Goal: Task Accomplishment & Management: Manage account settings

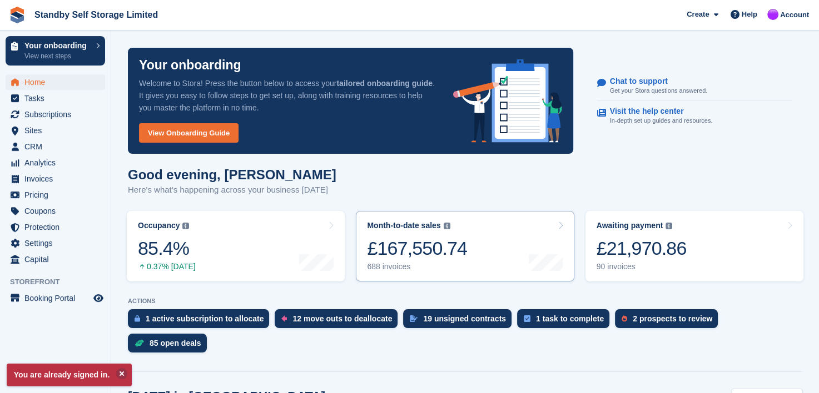
click at [42, 115] on span "Subscriptions" at bounding box center [57, 115] width 67 height 16
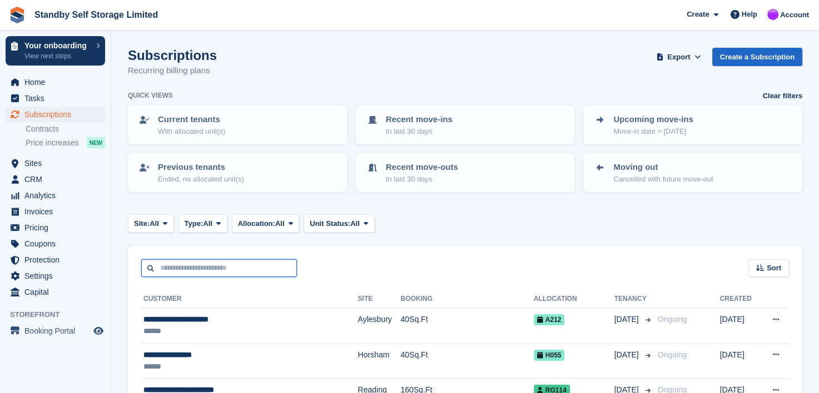
click at [170, 270] on input "text" at bounding box center [219, 268] width 156 height 18
type input "*********"
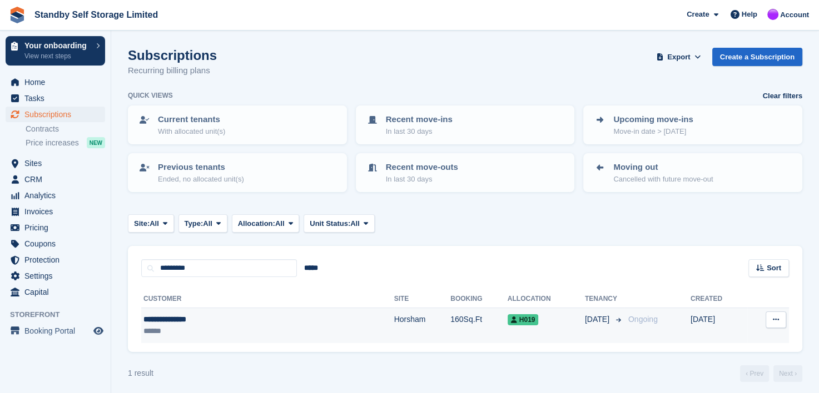
click at [163, 319] on div "**********" at bounding box center [212, 320] width 139 height 12
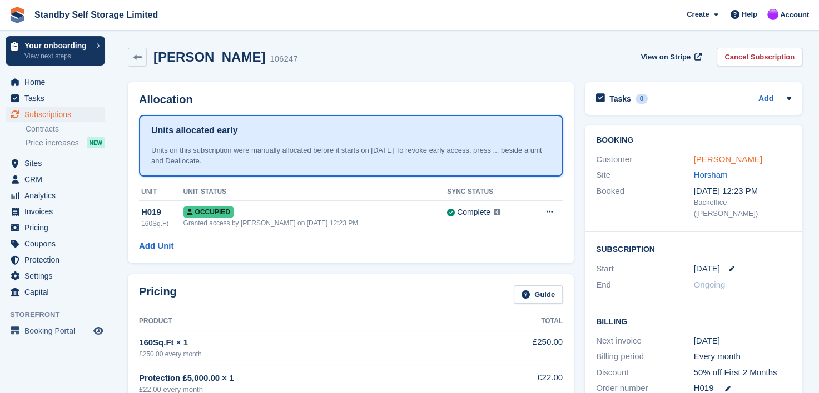
click at [715, 158] on link "David Ratcliffe" at bounding box center [727, 158] width 68 height 9
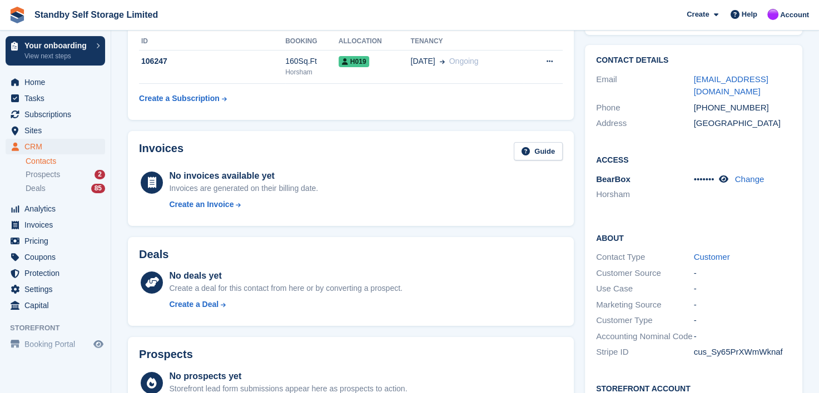
scroll to position [111, 0]
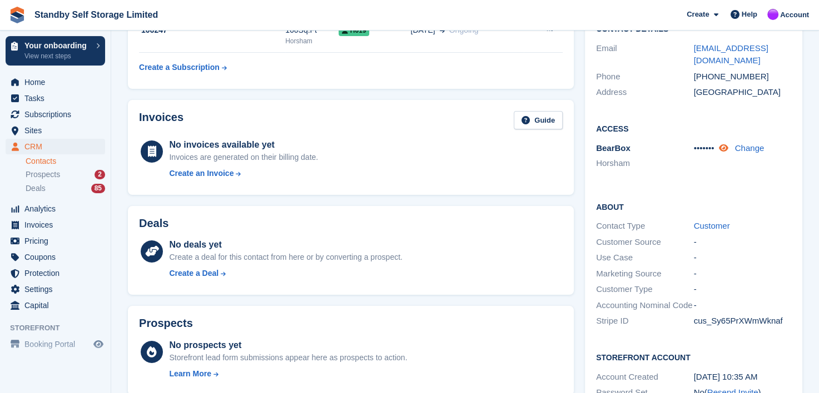
click at [725, 144] on icon at bounding box center [722, 148] width 9 height 8
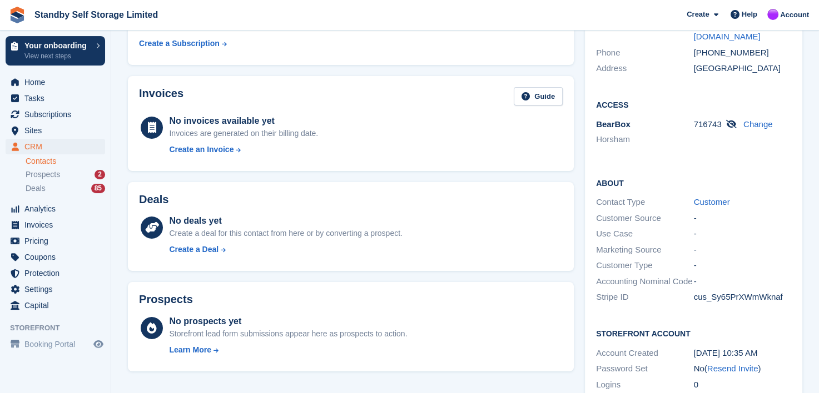
scroll to position [6, 0]
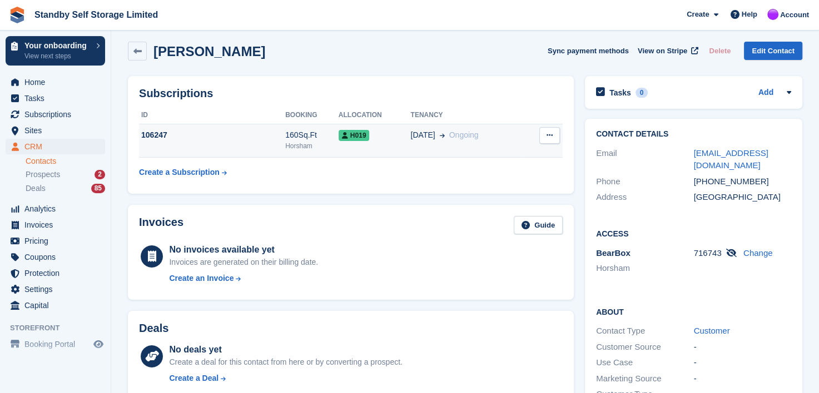
click at [227, 146] on td "106247" at bounding box center [212, 141] width 146 height 34
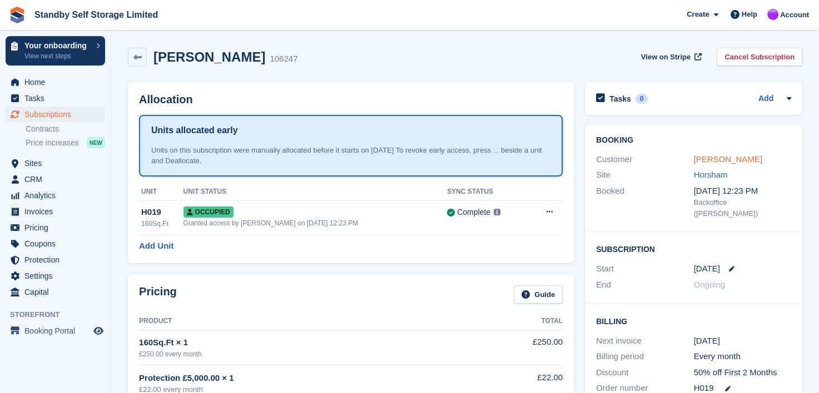
click at [732, 160] on link "[PERSON_NAME]" at bounding box center [727, 158] width 68 height 9
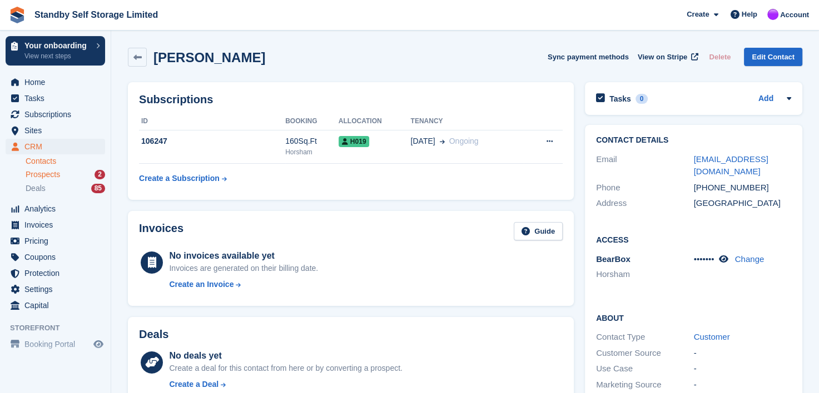
click at [28, 175] on span "Prospects" at bounding box center [43, 174] width 34 height 11
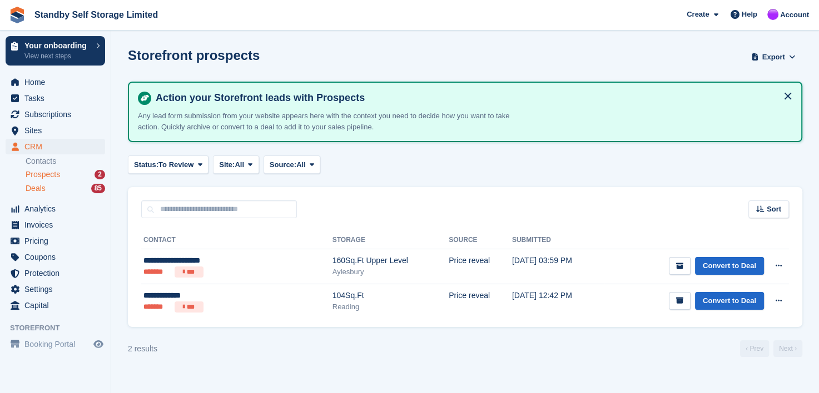
click at [33, 191] on span "Deals" at bounding box center [36, 188] width 20 height 11
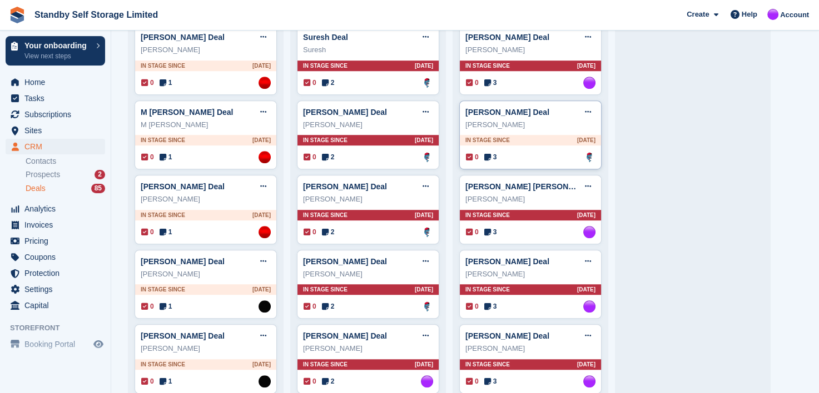
scroll to position [667, 0]
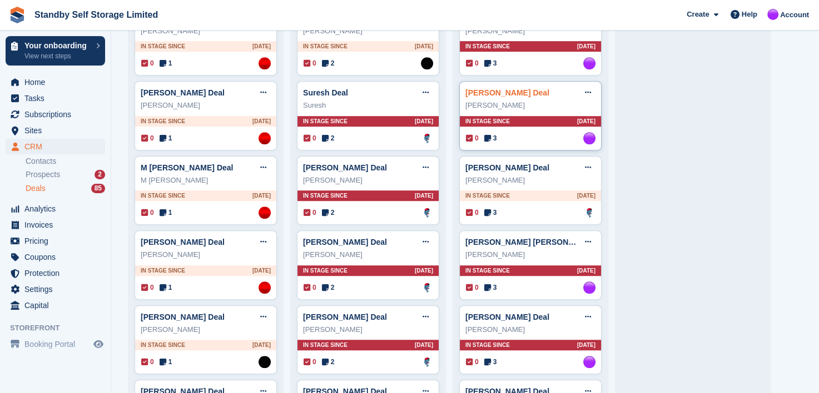
click at [479, 89] on link "Jara Deal" at bounding box center [507, 92] width 84 height 9
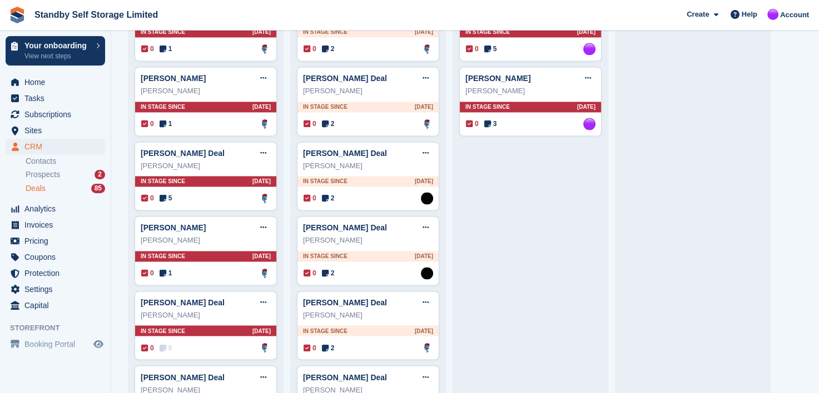
scroll to position [1611, 0]
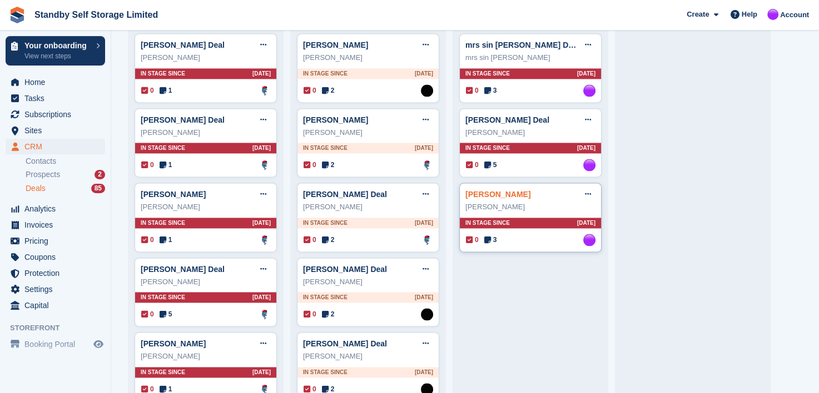
click at [505, 190] on link "steve steveson Deal" at bounding box center [497, 194] width 65 height 9
